Goal: Task Accomplishment & Management: Manage account settings

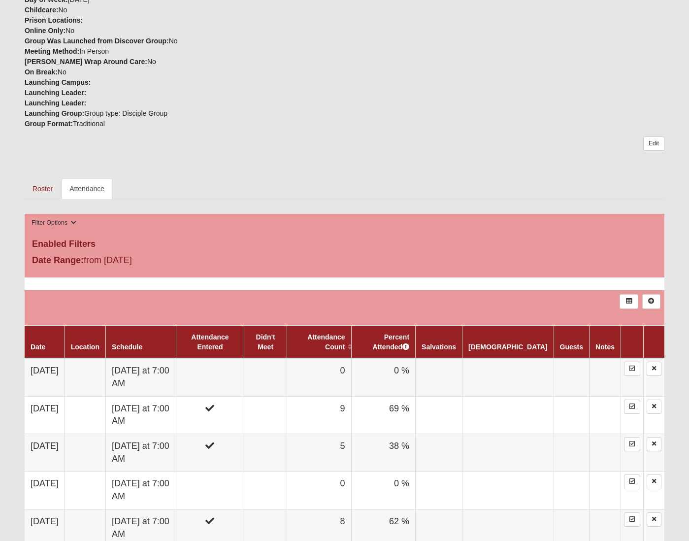
scroll to position [315, 0]
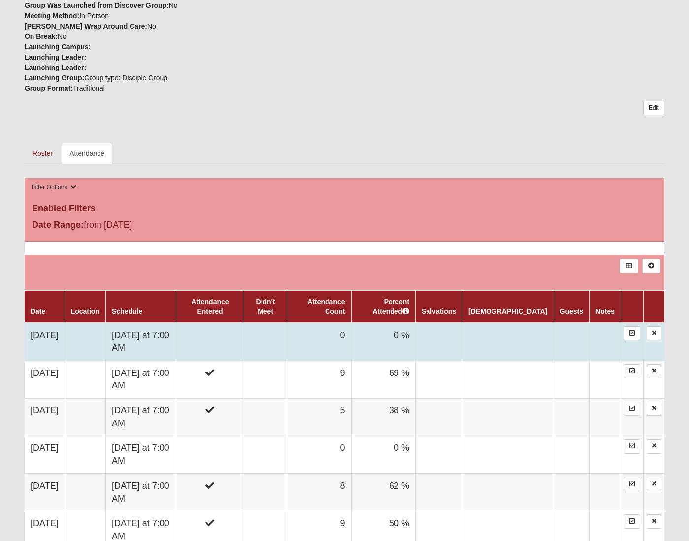
click at [142, 335] on td "Friday at 7:00 AM" at bounding box center [140, 342] width 70 height 38
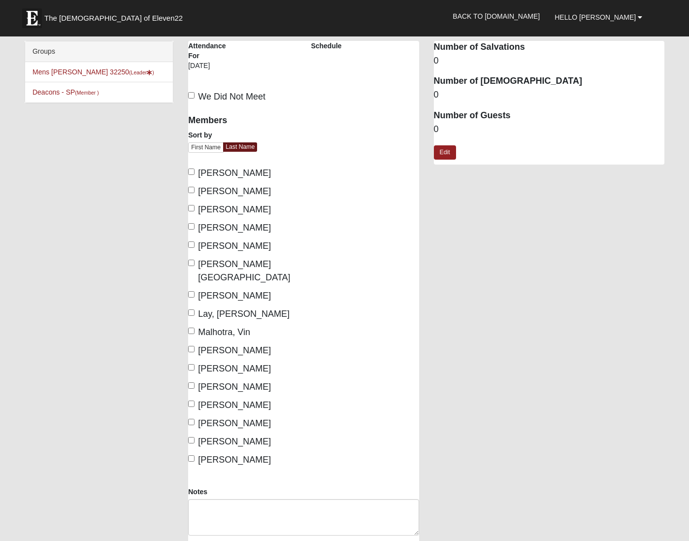
click at [191, 185] on label "[PERSON_NAME]" at bounding box center [229, 191] width 83 height 13
click at [191, 187] on input "[PERSON_NAME]" at bounding box center [191, 190] width 6 height 6
checkbox input "true"
click at [193, 173] on input "[PERSON_NAME]" at bounding box center [191, 171] width 6 height 6
checkbox input "true"
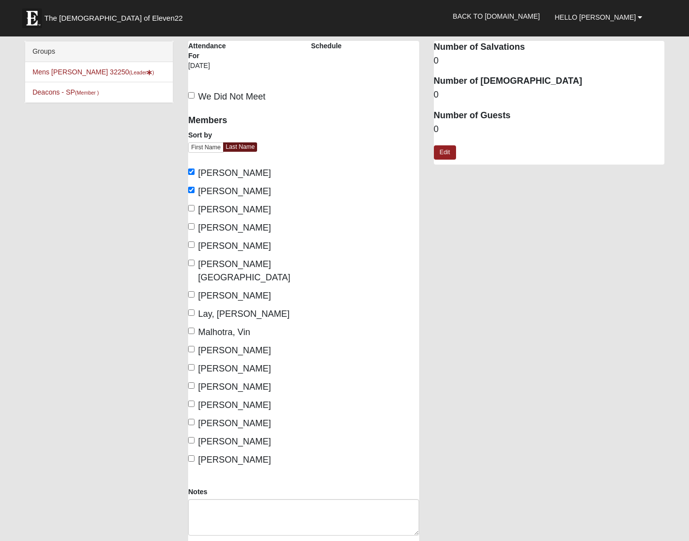
click at [197, 226] on label "[PERSON_NAME]" at bounding box center [229, 227] width 83 height 13
click at [195, 226] on input "[PERSON_NAME]" at bounding box center [191, 226] width 6 height 6
checkbox input "true"
drag, startPoint x: 190, startPoint y: 259, endPoint x: 191, endPoint y: 269, distance: 10.4
click at [190, 260] on input "[PERSON_NAME][GEOGRAPHIC_DATA]" at bounding box center [191, 263] width 6 height 6
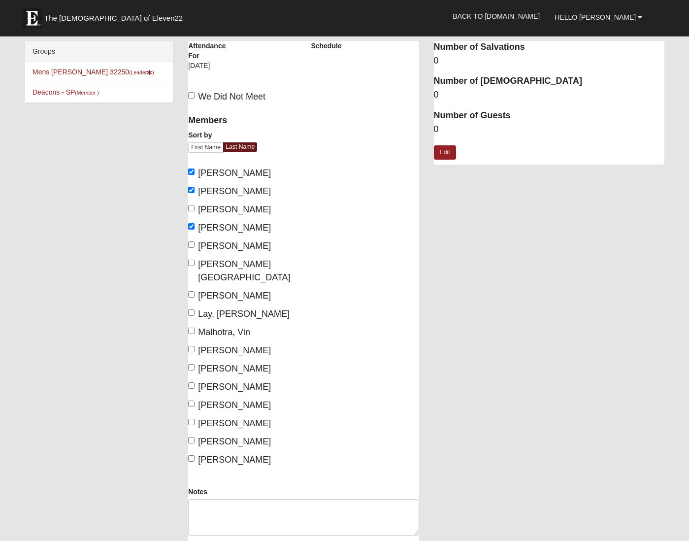
checkbox input "true"
click at [194, 291] on input "[PERSON_NAME]" at bounding box center [191, 294] width 6 height 6
checkbox input "true"
drag, startPoint x: 194, startPoint y: 299, endPoint x: 193, endPoint y: 304, distance: 5.5
click at [193, 309] on input "Lay, [PERSON_NAME]" at bounding box center [191, 312] width 6 height 6
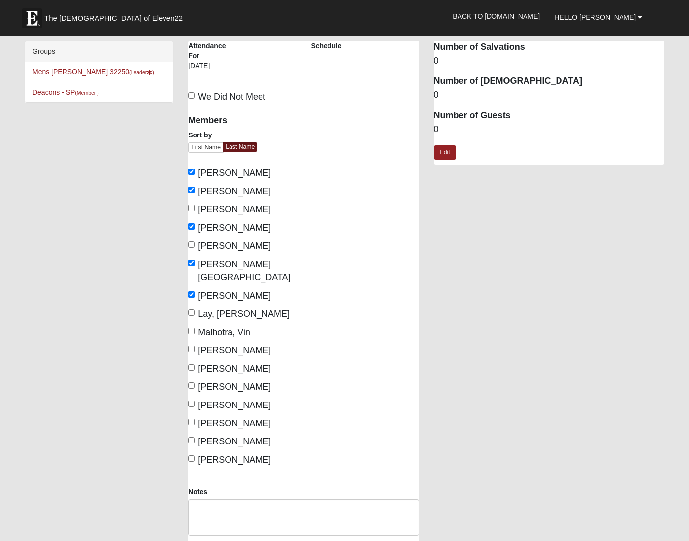
checkbox input "true"
click at [193, 311] on div "Members Sort by First Name Last Name [PERSON_NAME] [PERSON_NAME], [PERSON_NAME]…" at bounding box center [242, 287] width 108 height 358
click at [192, 328] on input "Malhotra, Vin" at bounding box center [191, 331] width 6 height 6
checkbox input "true"
click at [192, 346] on input "[PERSON_NAME]" at bounding box center [191, 349] width 6 height 6
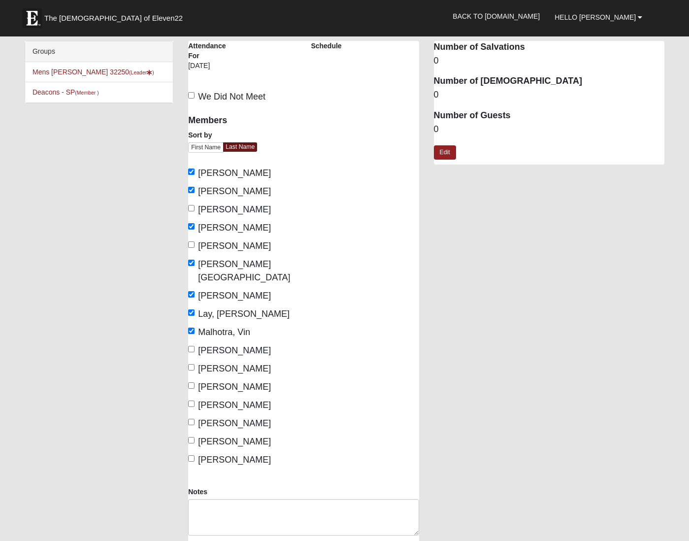
checkbox input "true"
click at [192, 400] on input "[PERSON_NAME]" at bounding box center [191, 403] width 6 height 6
checkbox input "true"
click at [190, 437] on input "[PERSON_NAME]" at bounding box center [191, 440] width 6 height 6
checkbox input "true"
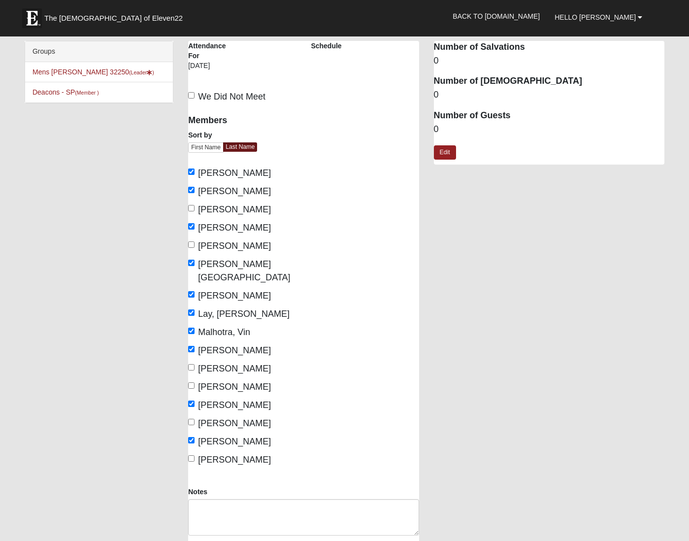
click at [193, 419] on input "[PERSON_NAME]" at bounding box center [191, 422] width 6 height 6
checkbox input "true"
click at [193, 455] on input "[PERSON_NAME]" at bounding box center [191, 458] width 6 height 6
checkbox input "true"
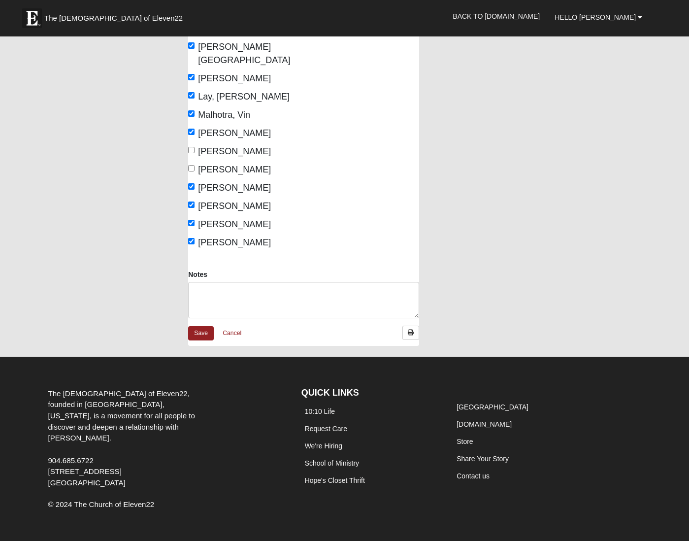
scroll to position [217, 0]
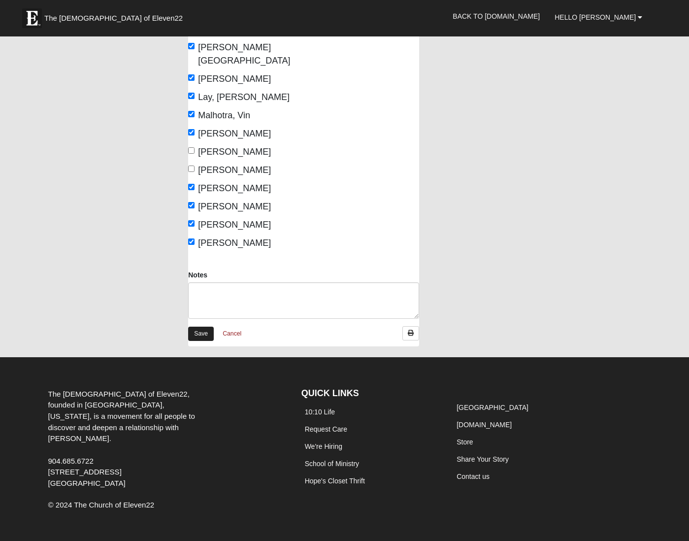
click at [201, 327] on link "Save" at bounding box center [201, 334] width 26 height 14
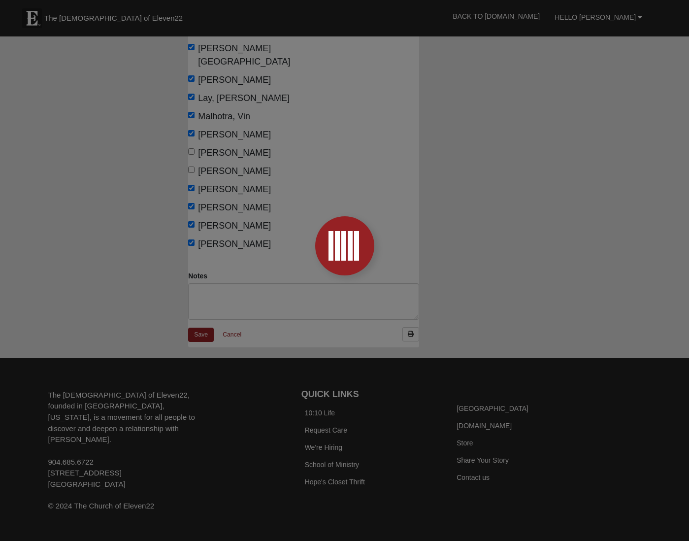
scroll to position [213, 0]
